Goal: Transaction & Acquisition: Purchase product/service

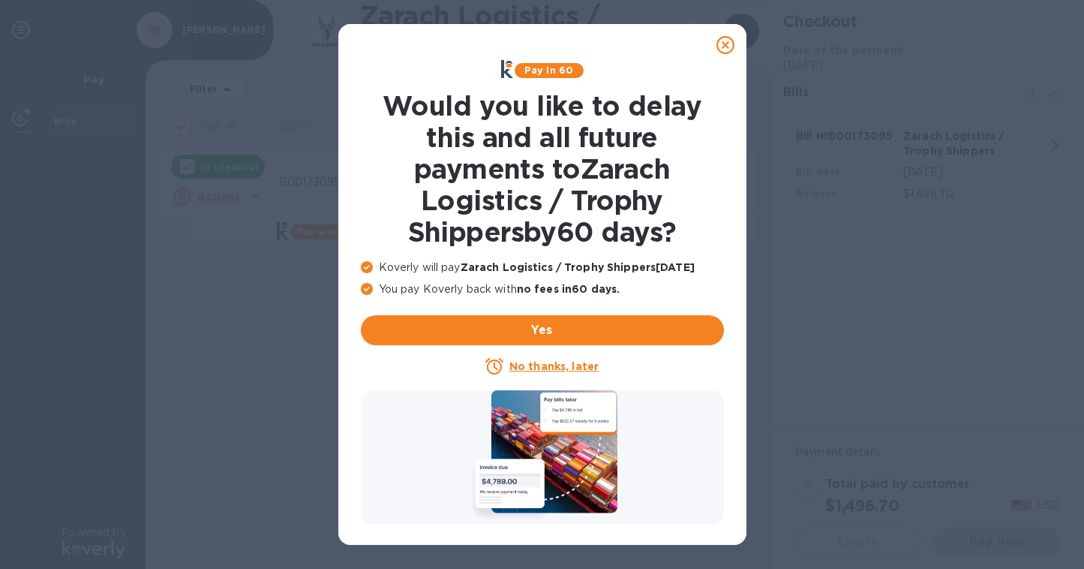
checkbox input "false"
click at [542, 366] on u "No thanks, later" at bounding box center [553, 366] width 89 height 12
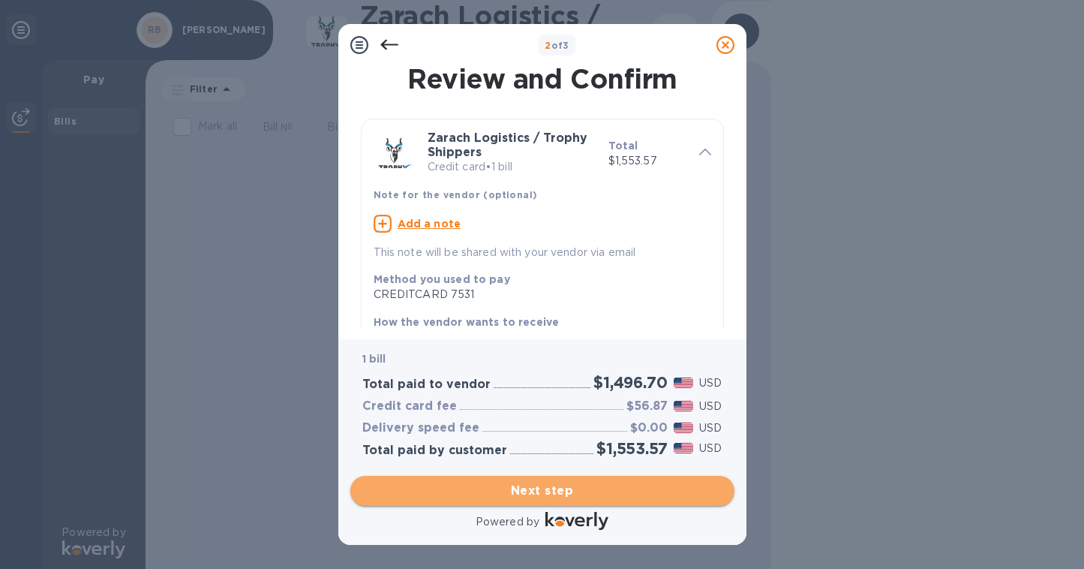
click at [548, 488] on span "Next step" at bounding box center [542, 491] width 360 height 18
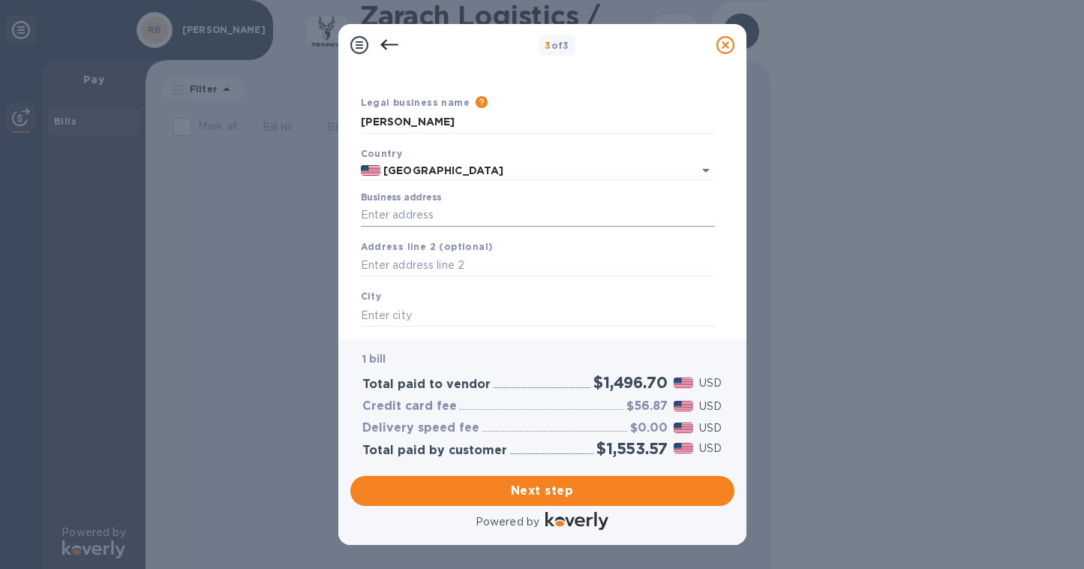
scroll to position [22, 0]
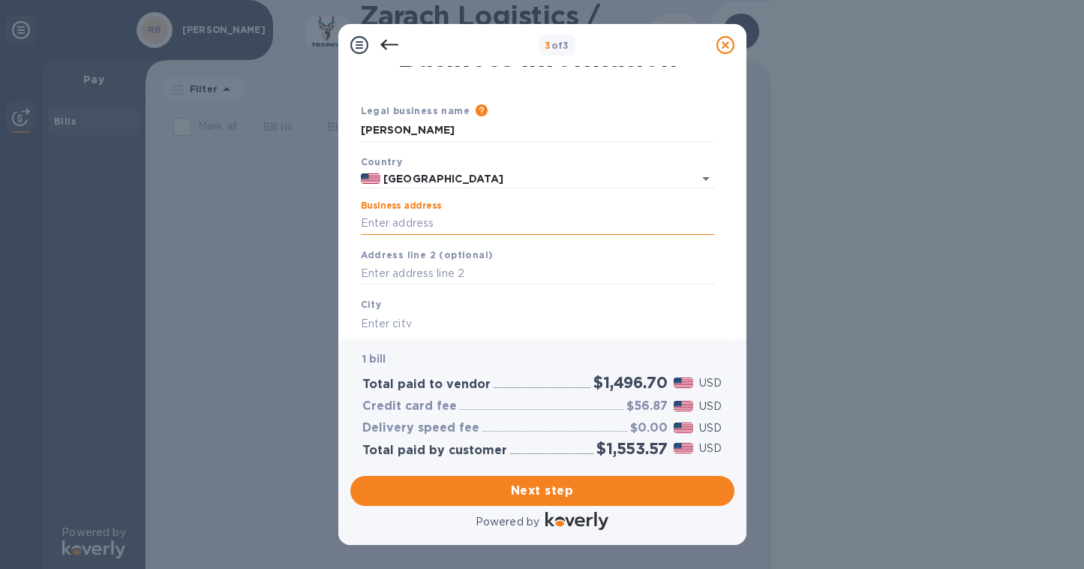
click at [395, 224] on input "Business address" at bounding box center [538, 223] width 354 height 23
type input "[STREET_ADDRESS][PERSON_NAME]"
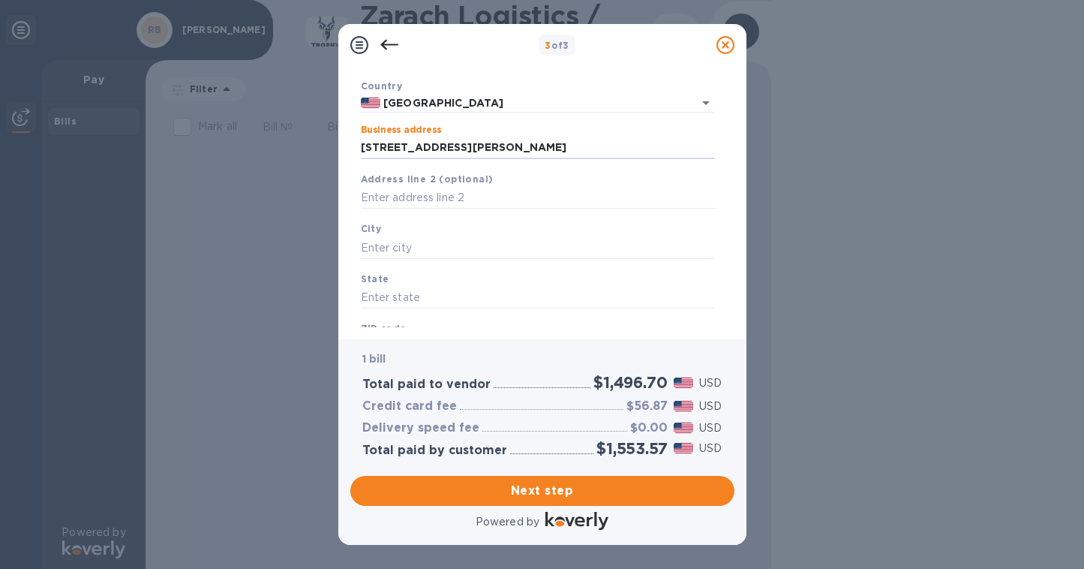
scroll to position [98, 0]
click at [371, 242] on input "text" at bounding box center [538, 247] width 354 height 23
type input "[US_STATE]"
click at [372, 302] on input "text" at bounding box center [538, 298] width 354 height 23
type input "w"
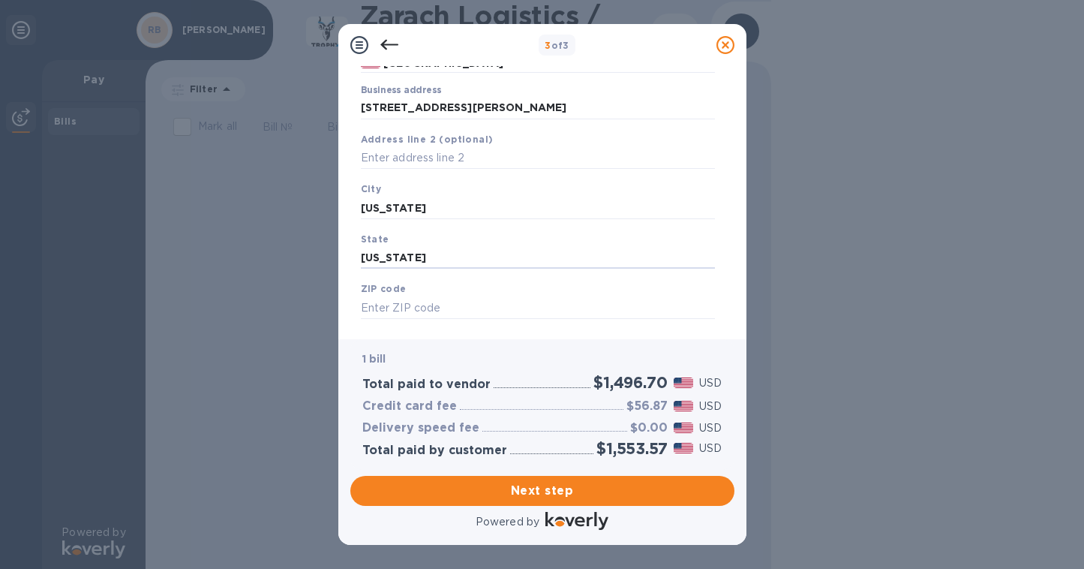
scroll to position [167, 0]
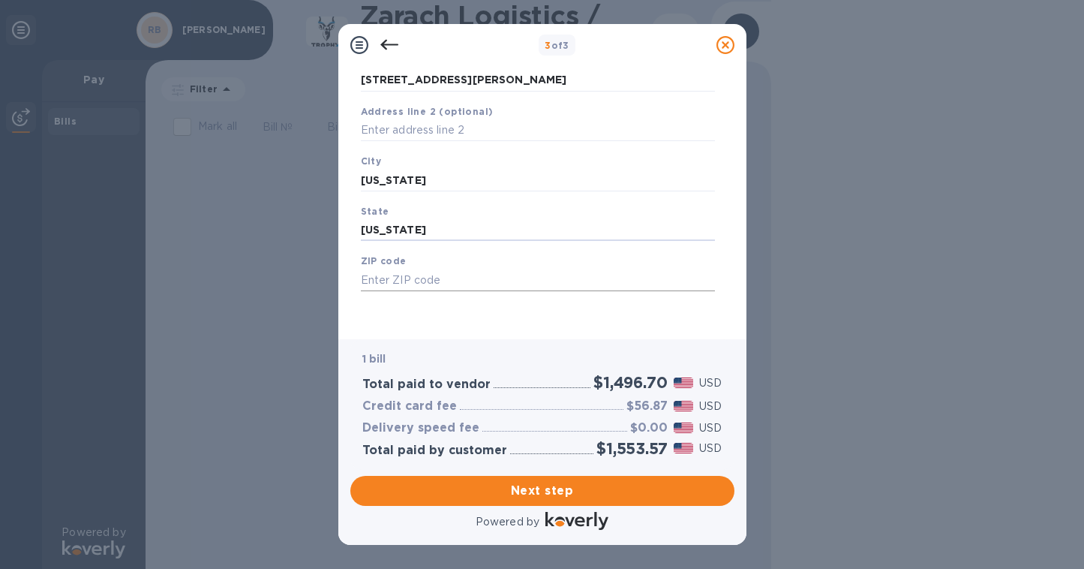
type input "[US_STATE]"
click at [405, 279] on input "text" at bounding box center [538, 280] width 354 height 23
type input "53575"
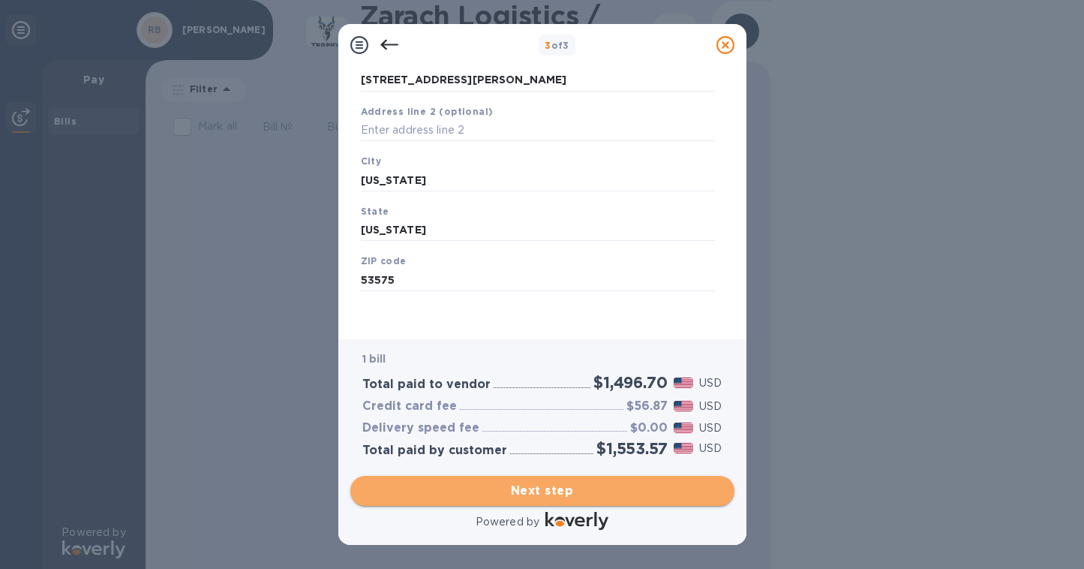
click at [470, 487] on span "Next step" at bounding box center [542, 491] width 360 height 18
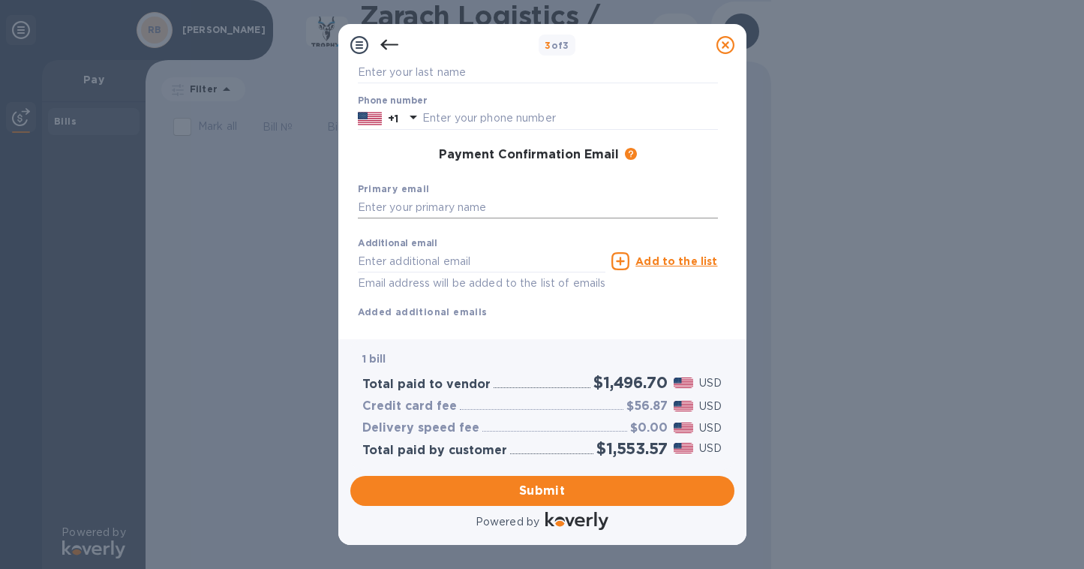
click at [407, 208] on input "text" at bounding box center [538, 208] width 360 height 23
type input "[EMAIL_ADDRESS][PERSON_NAME][DOMAIN_NAME]"
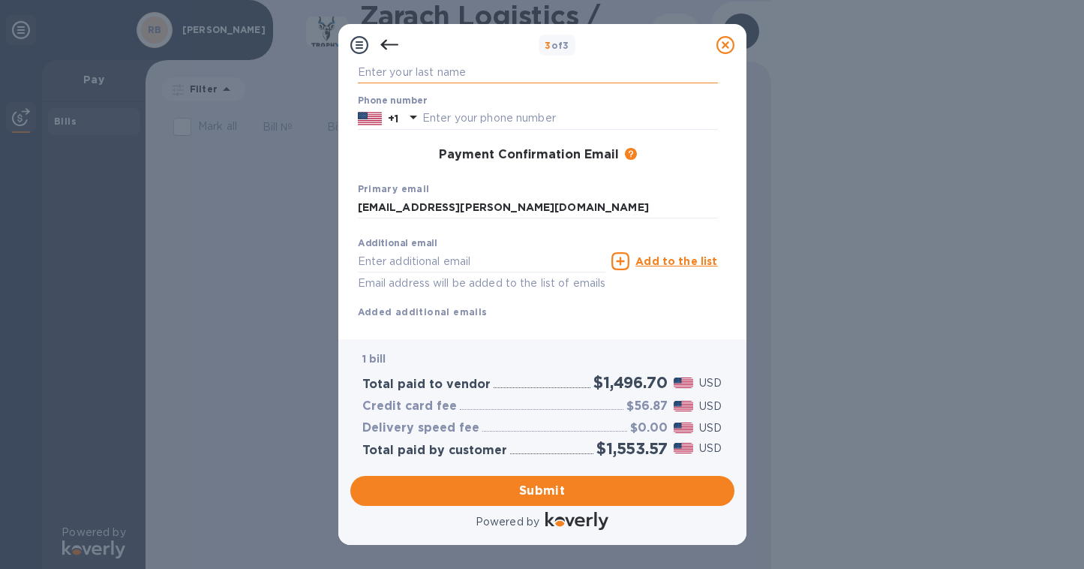
click at [420, 77] on input "text" at bounding box center [538, 72] width 360 height 23
type input "[PERSON_NAME]"
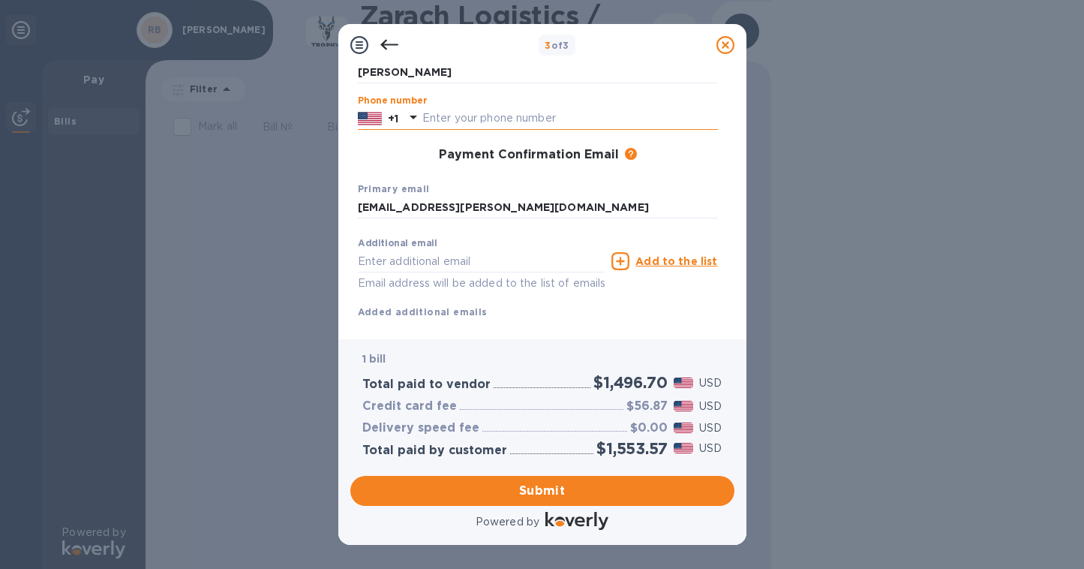
click at [451, 117] on input "text" at bounding box center [570, 118] width 296 height 23
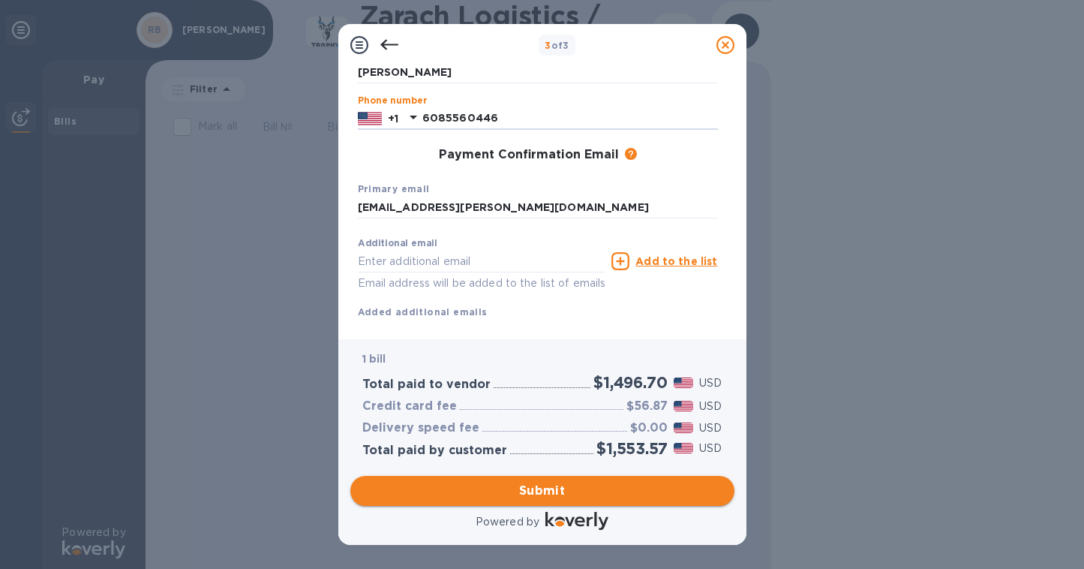
type input "6085560446"
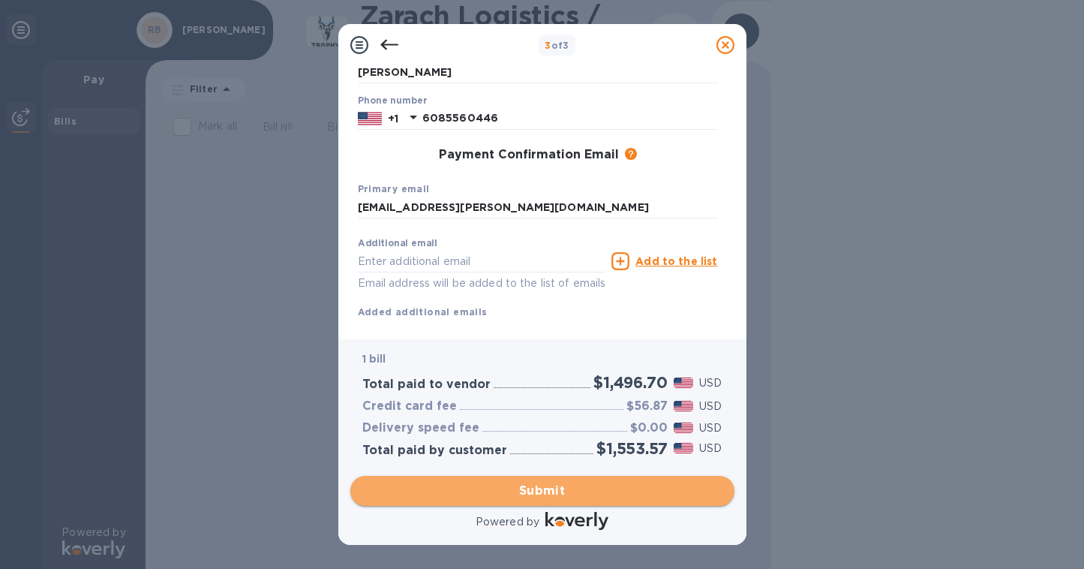
click at [566, 492] on span "Submit" at bounding box center [542, 491] width 360 height 18
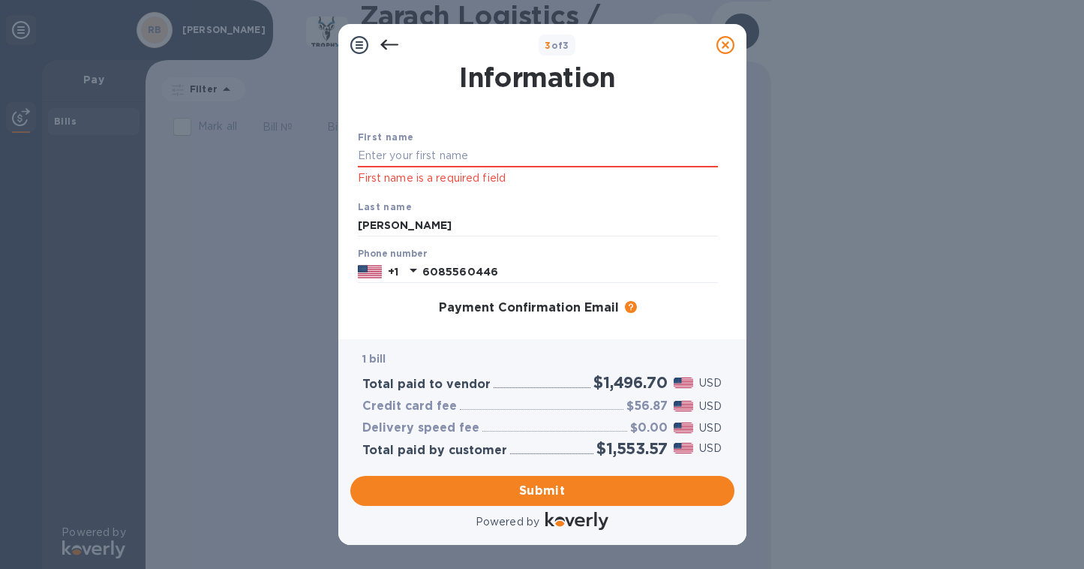
scroll to position [0, 0]
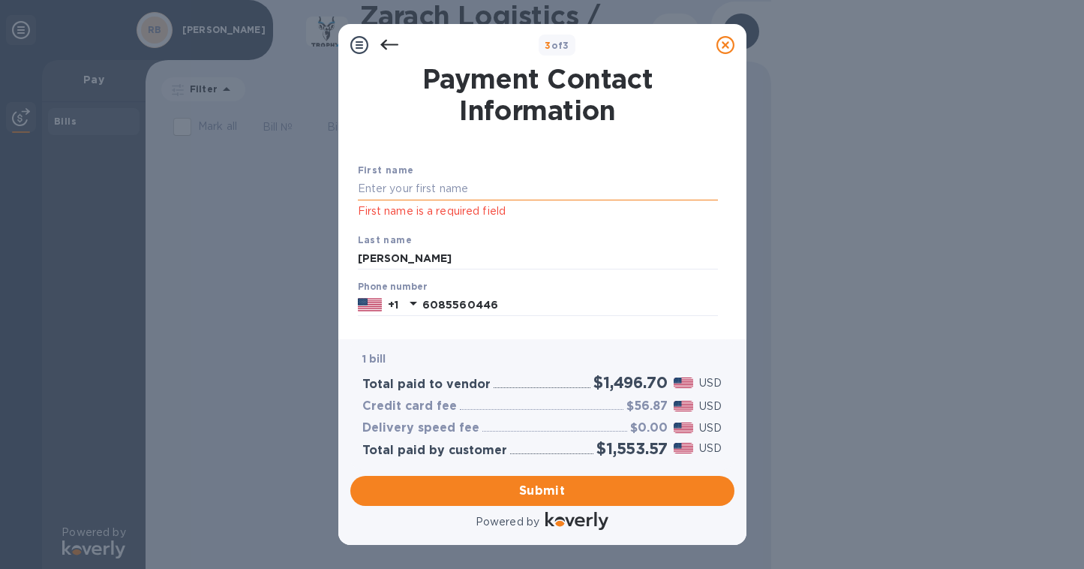
click at [449, 195] on input "text" at bounding box center [538, 189] width 360 height 23
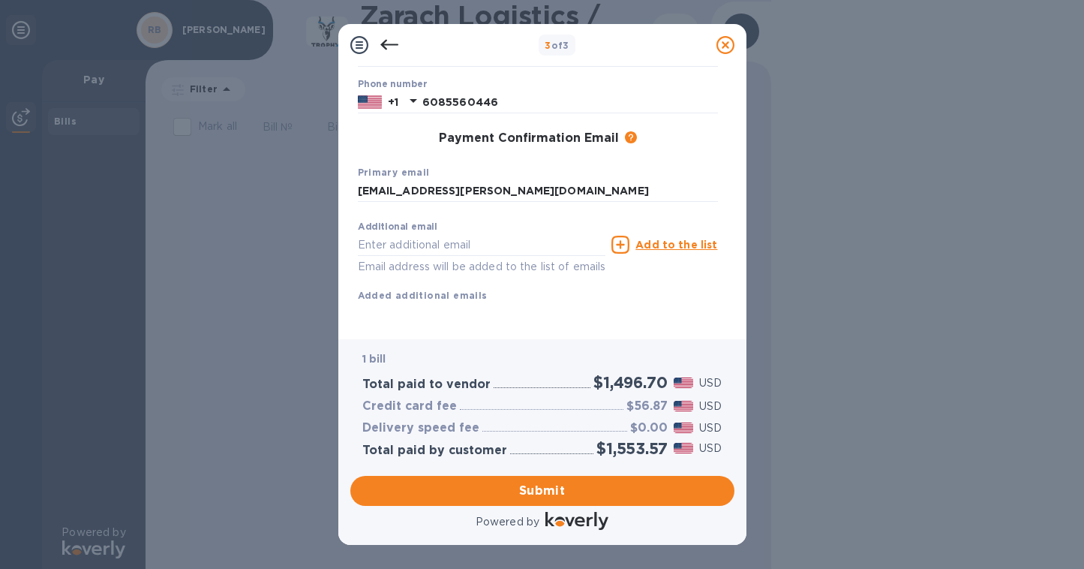
scroll to position [221, 0]
type input "[PERSON_NAME]"
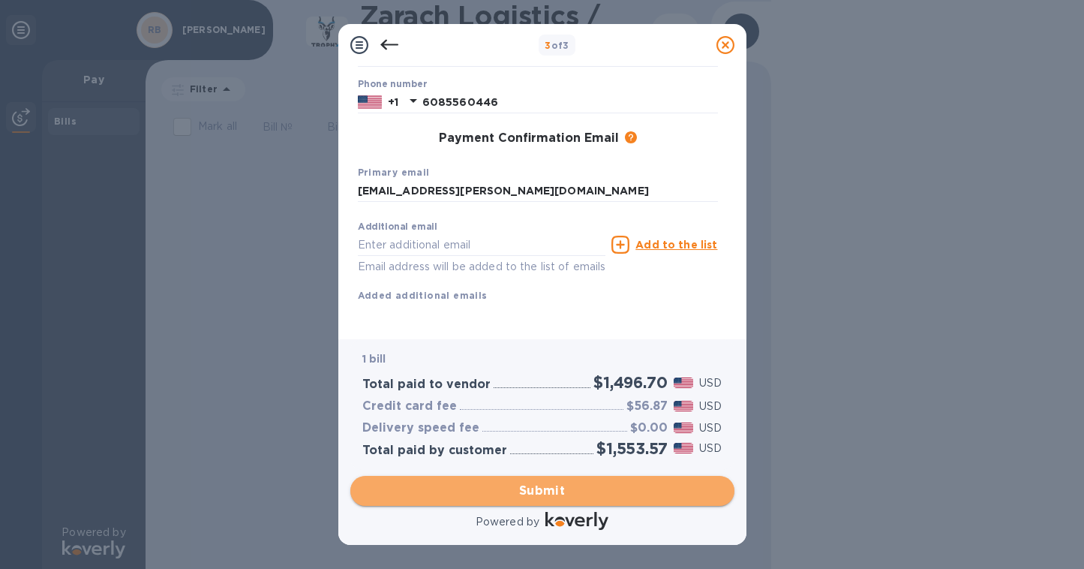
click at [544, 491] on span "Submit" at bounding box center [542, 491] width 360 height 18
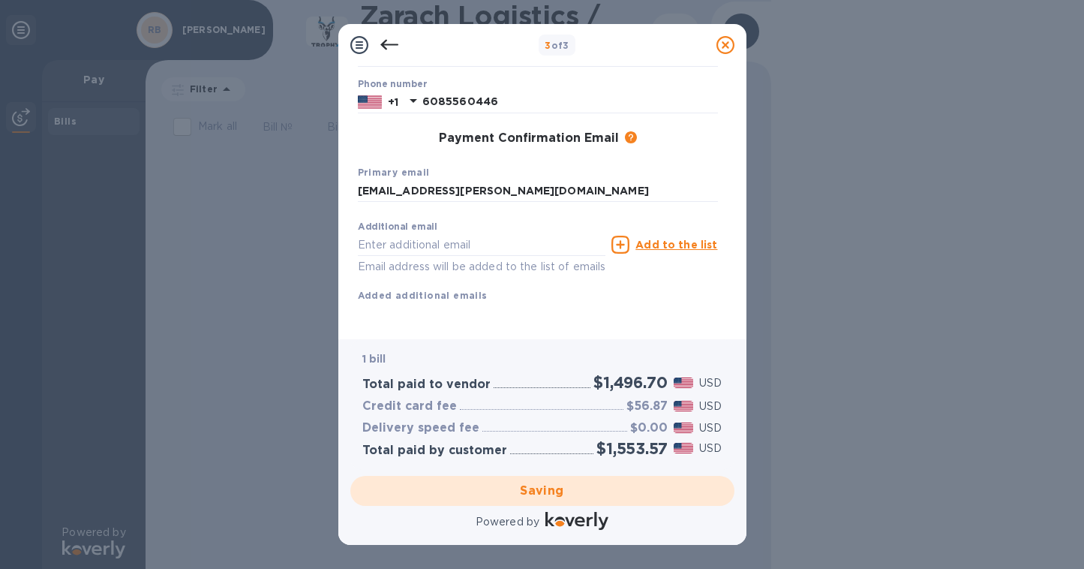
scroll to position [0, 0]
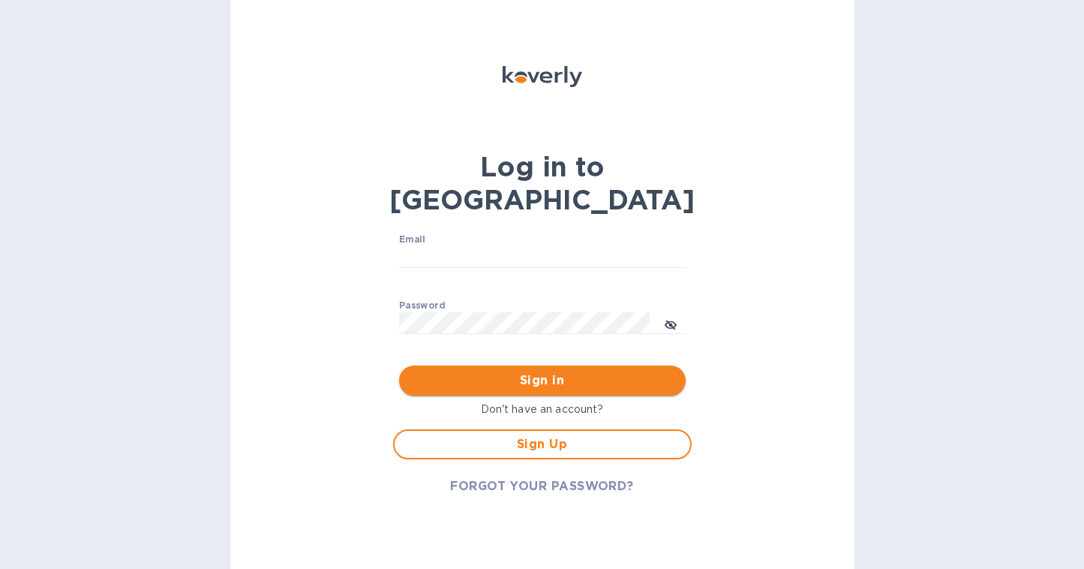
type input "[EMAIL_ADDRESS][PERSON_NAME][DOMAIN_NAME]"
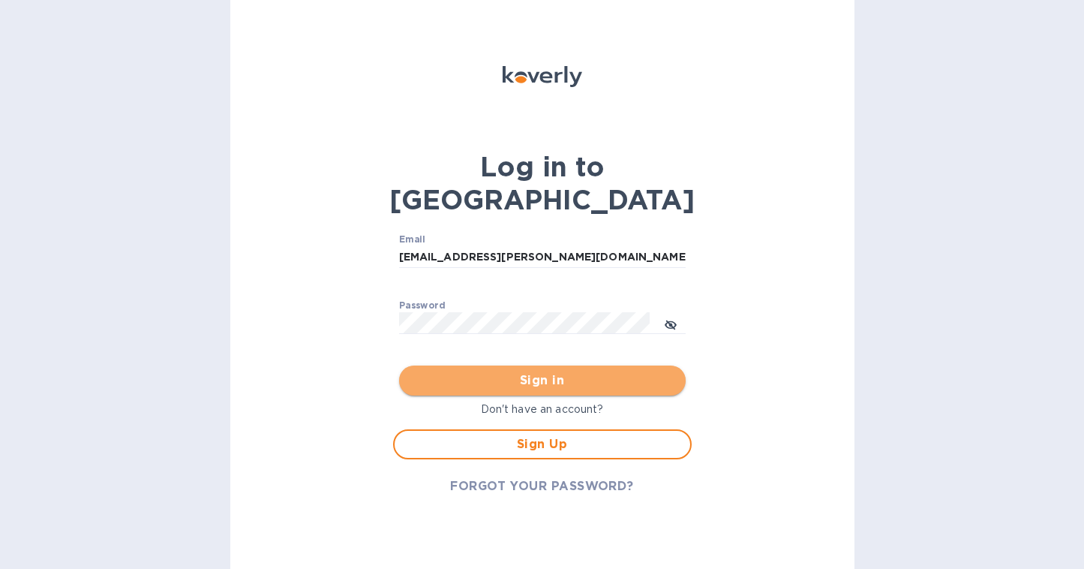
click at [536, 371] on span "Sign in" at bounding box center [542, 380] width 263 height 18
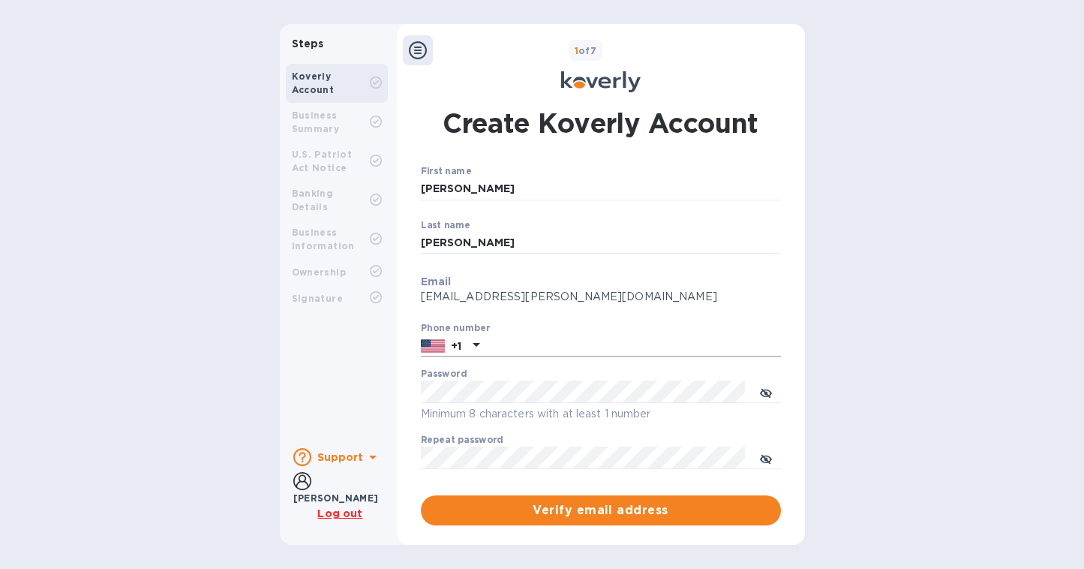
click at [533, 346] on input "text" at bounding box center [633, 346] width 296 height 23
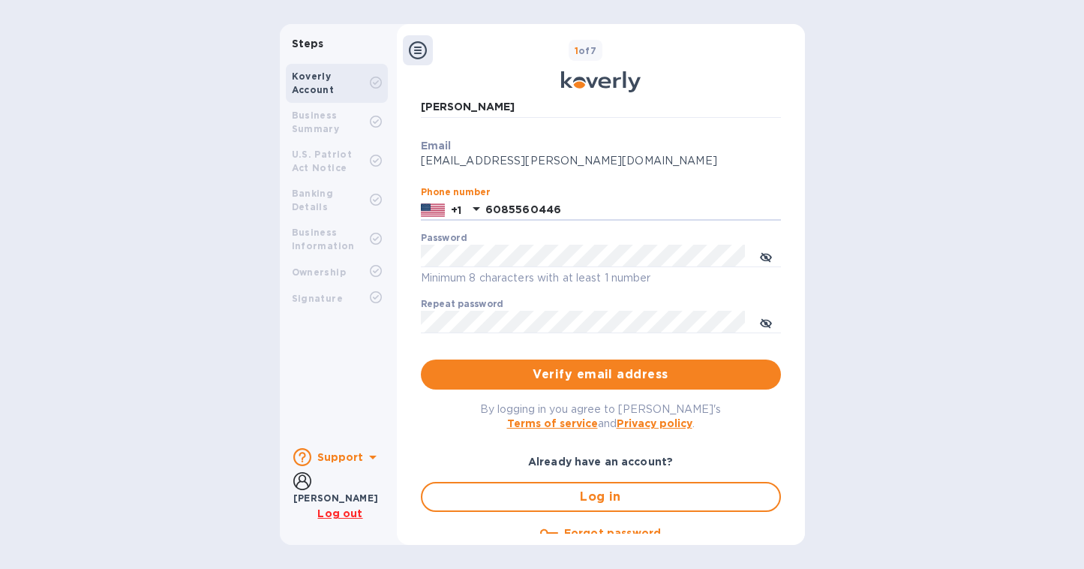
scroll to position [148, 0]
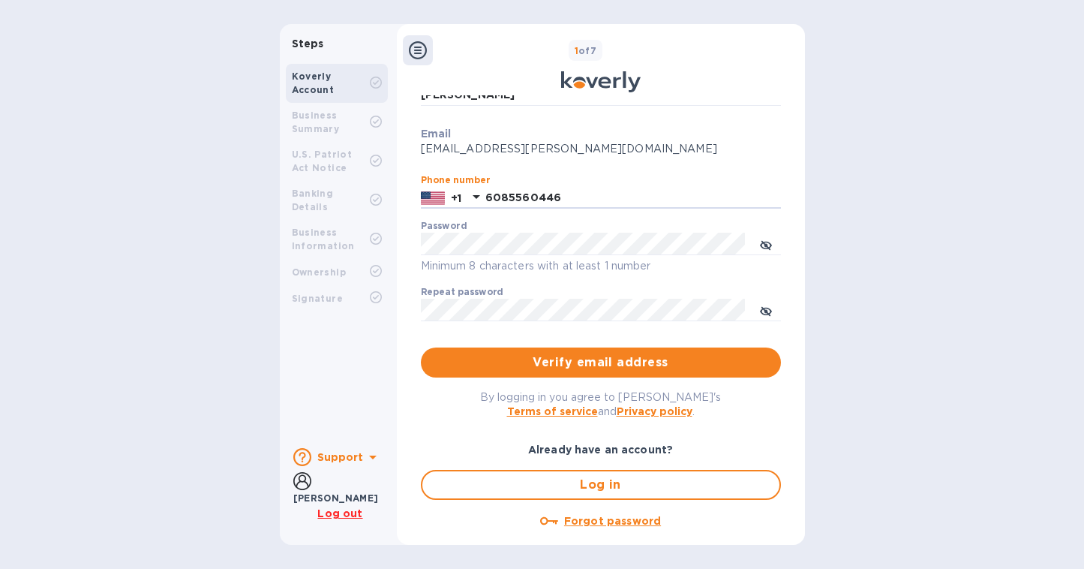
type input "6085560446"
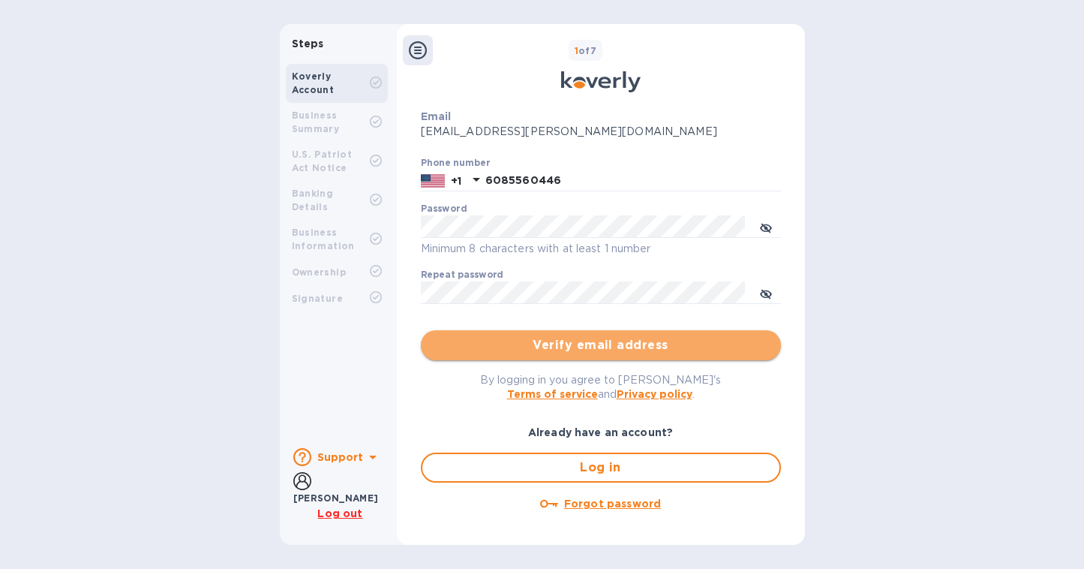
click at [555, 344] on span "Verify email address" at bounding box center [601, 345] width 336 height 18
click at [593, 347] on span "Verify email address" at bounding box center [601, 345] width 336 height 18
